Goal: Task Accomplishment & Management: Manage account settings

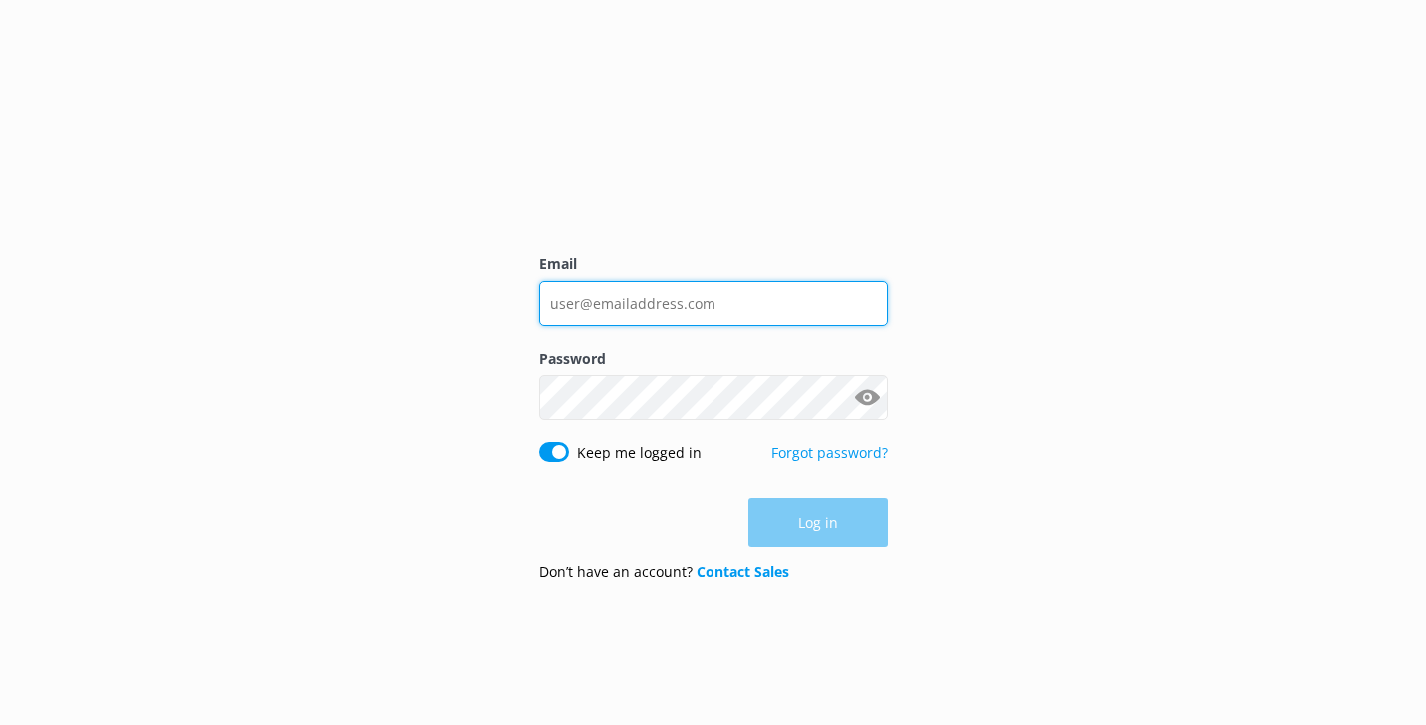
type input "[EMAIL_ADDRESS][DOMAIN_NAME]"
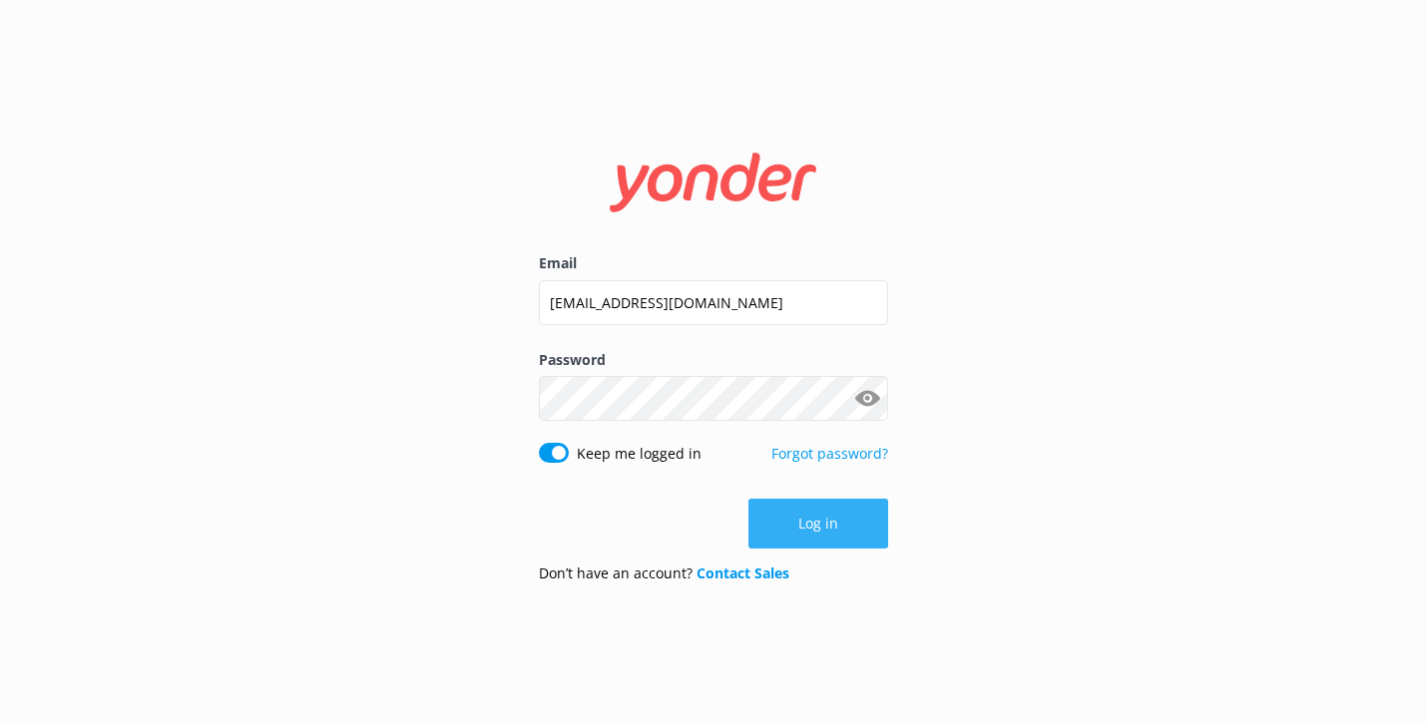
click at [818, 520] on button "Log in" at bounding box center [818, 524] width 140 height 50
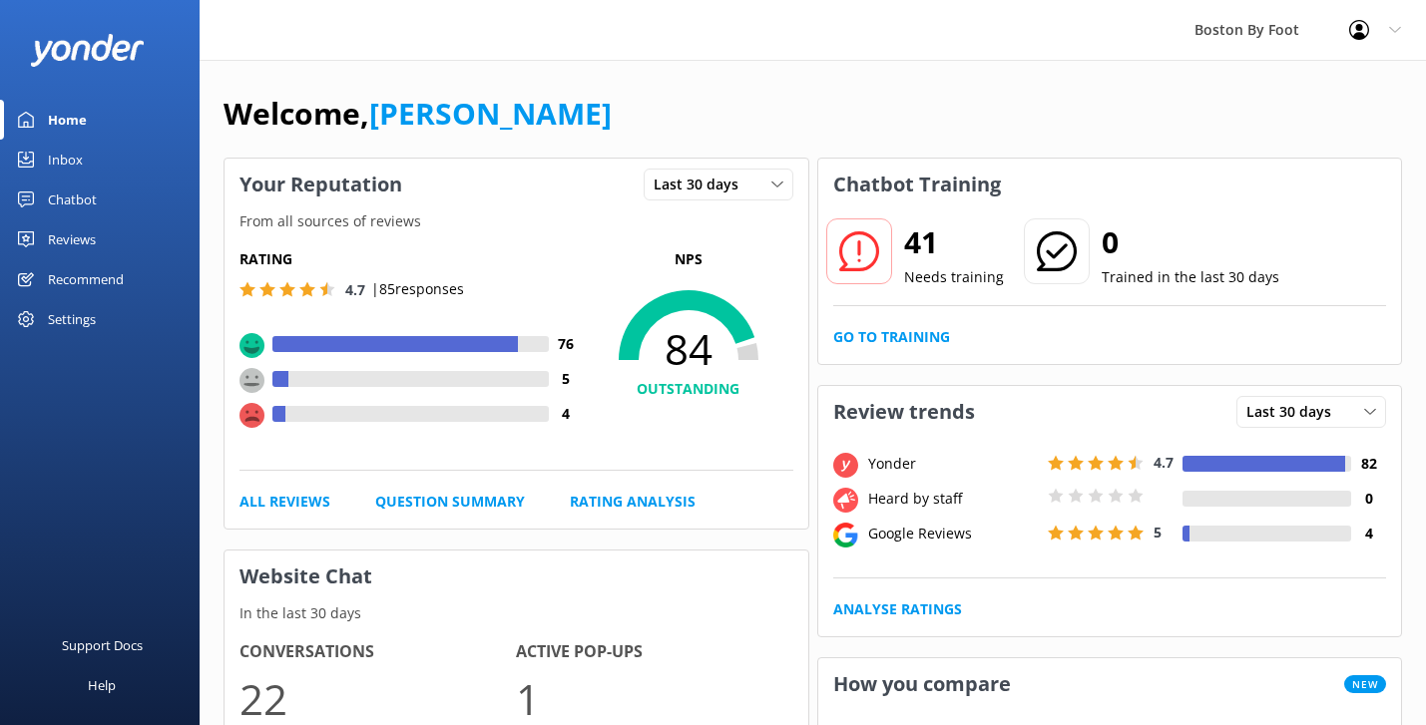
click at [113, 235] on link "Reviews" at bounding box center [100, 240] width 200 height 40
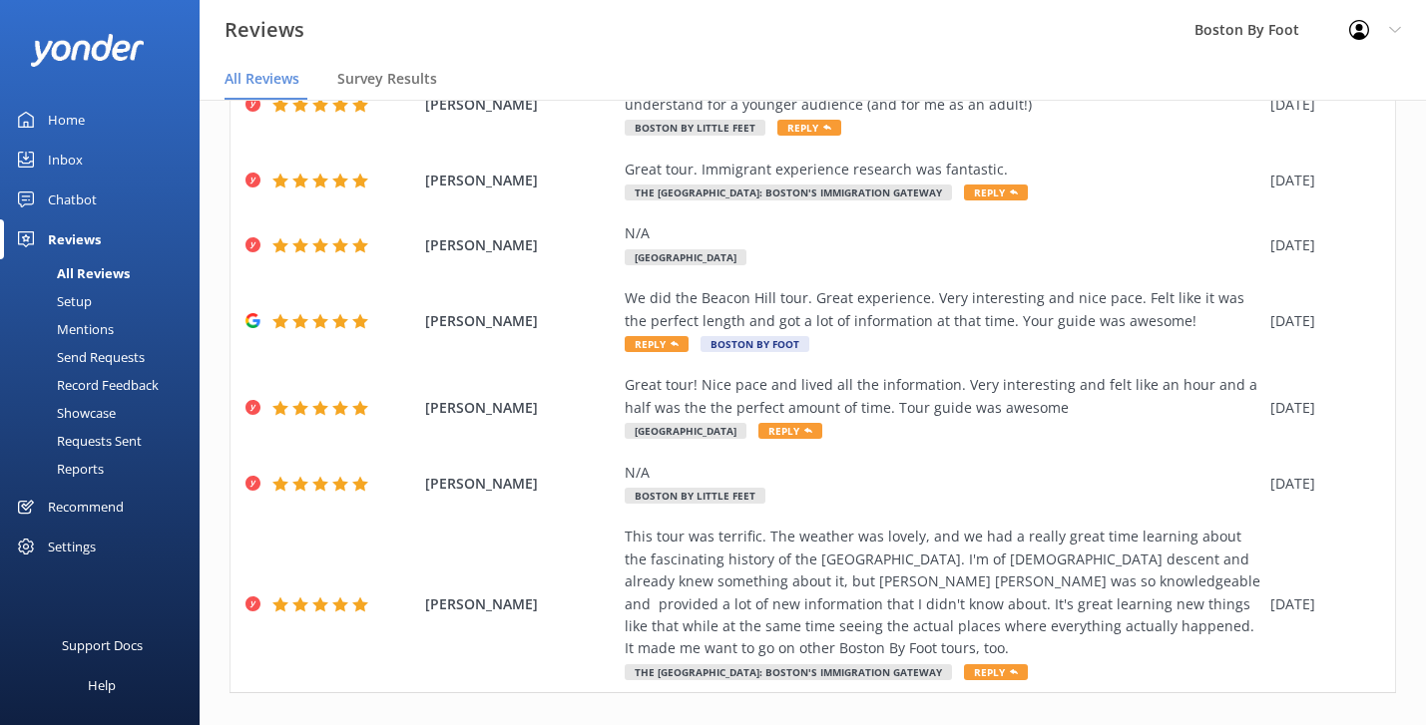
scroll to position [420, 0]
click at [1077, 724] on link "2" at bounding box center [1076, 736] width 27 height 19
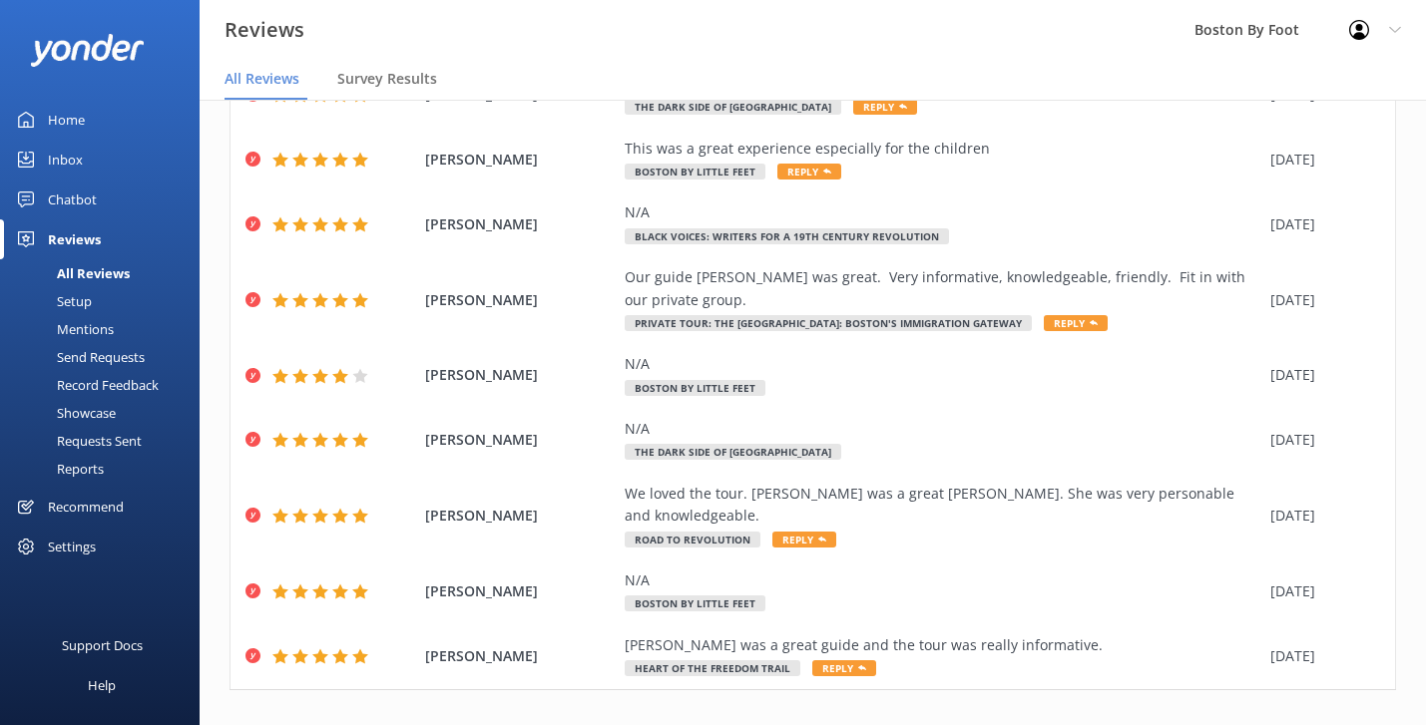
scroll to position [223, 0]
click at [1049, 724] on link "1" at bounding box center [1049, 733] width 27 height 19
